Goal: Task Accomplishment & Management: Use online tool/utility

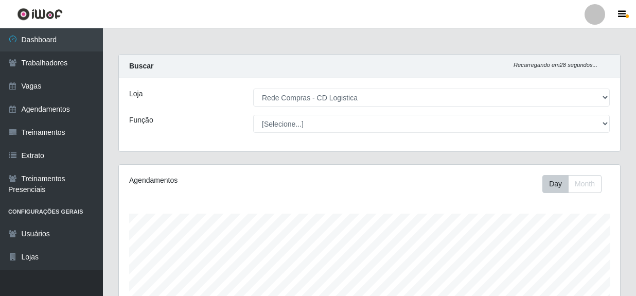
select select "429"
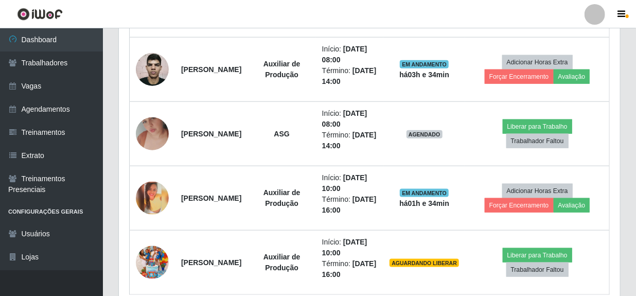
scroll to position [213, 501]
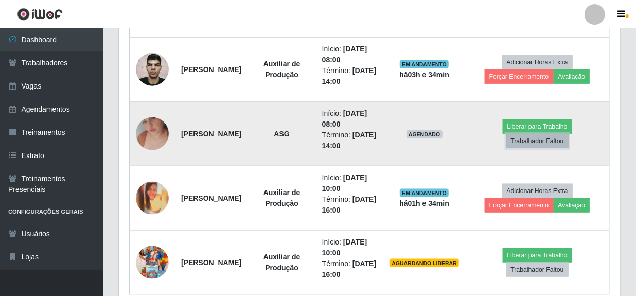
click at [540, 140] on button "Trabalhador Faltou" at bounding box center [537, 141] width 62 height 14
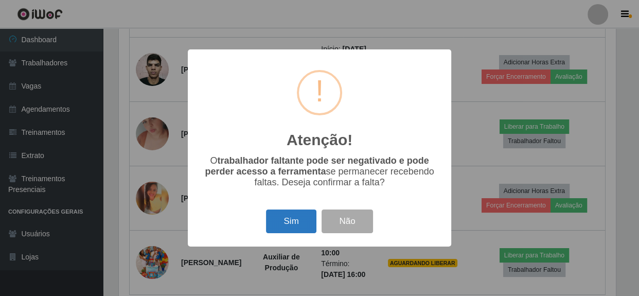
click at [286, 226] on button "Sim" at bounding box center [291, 221] width 50 height 24
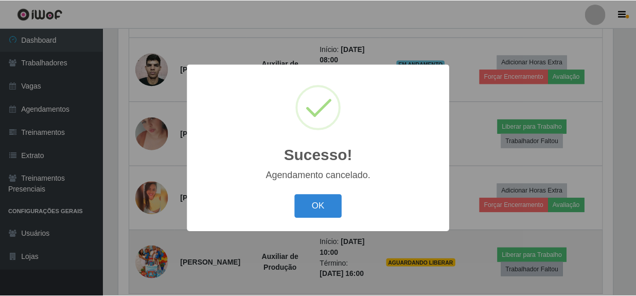
scroll to position [460, 0]
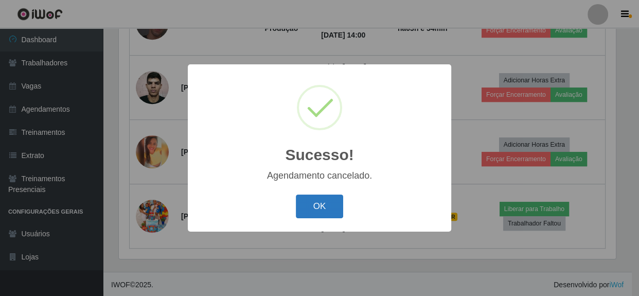
click at [323, 210] on button "OK" at bounding box center [320, 206] width 48 height 24
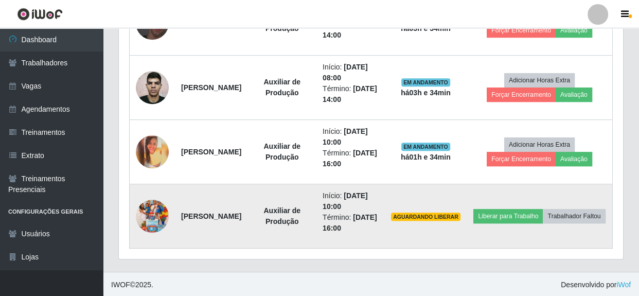
scroll to position [213, 501]
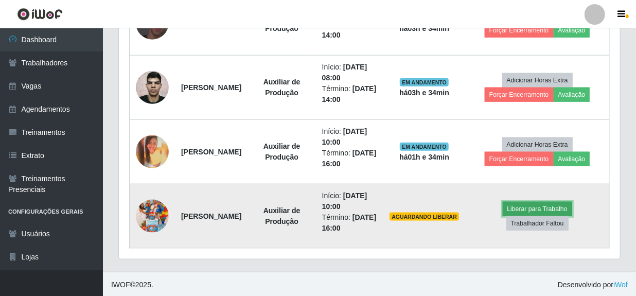
click at [542, 206] on button "Liberar para Trabalho" at bounding box center [536, 209] width 69 height 14
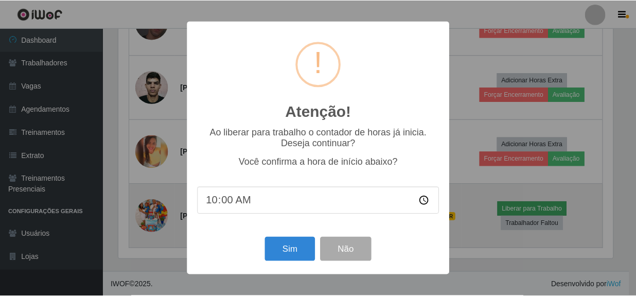
scroll to position [213, 496]
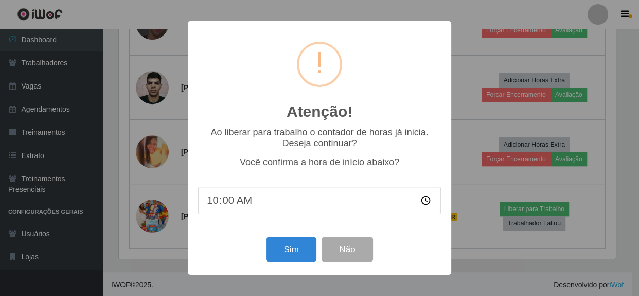
click at [231, 203] on input "10:00" at bounding box center [319, 200] width 243 height 27
type input "10:15"
click at [291, 255] on button "Sim" at bounding box center [291, 249] width 50 height 24
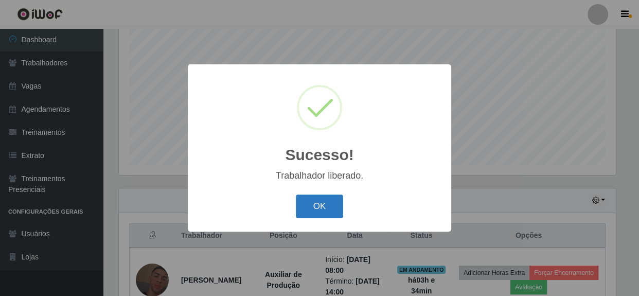
click at [318, 209] on button "OK" at bounding box center [320, 206] width 48 height 24
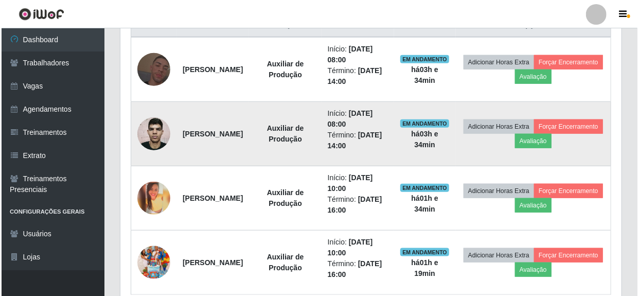
scroll to position [437, 0]
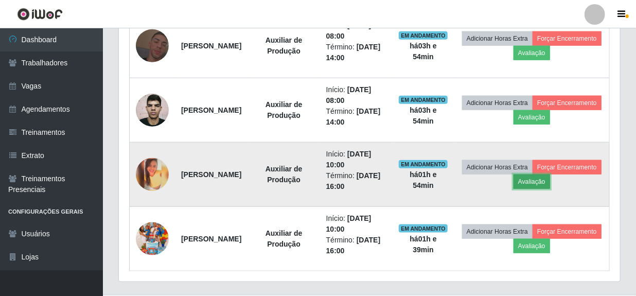
click at [550, 181] on button "Avaliação" at bounding box center [531, 181] width 37 height 14
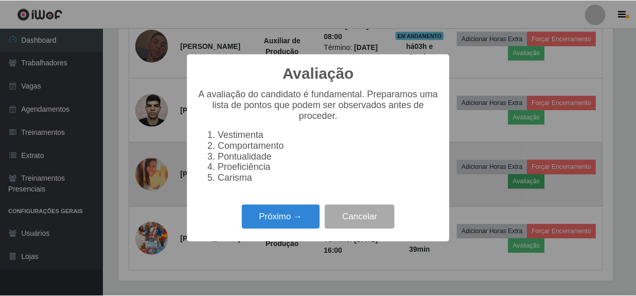
scroll to position [213, 496]
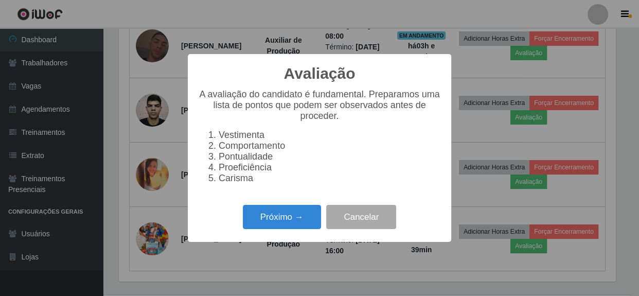
click at [298, 270] on div "Avaliação × A avaliação do candidato é fundamental. Preparamos uma lista de pon…" at bounding box center [319, 148] width 639 height 296
click at [354, 223] on button "Cancelar" at bounding box center [361, 217] width 70 height 24
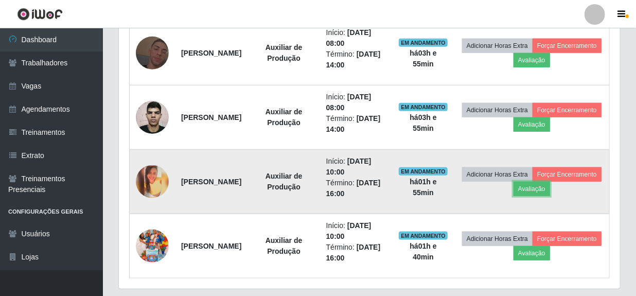
scroll to position [413, 0]
